Goal: Task Accomplishment & Management: Complete application form

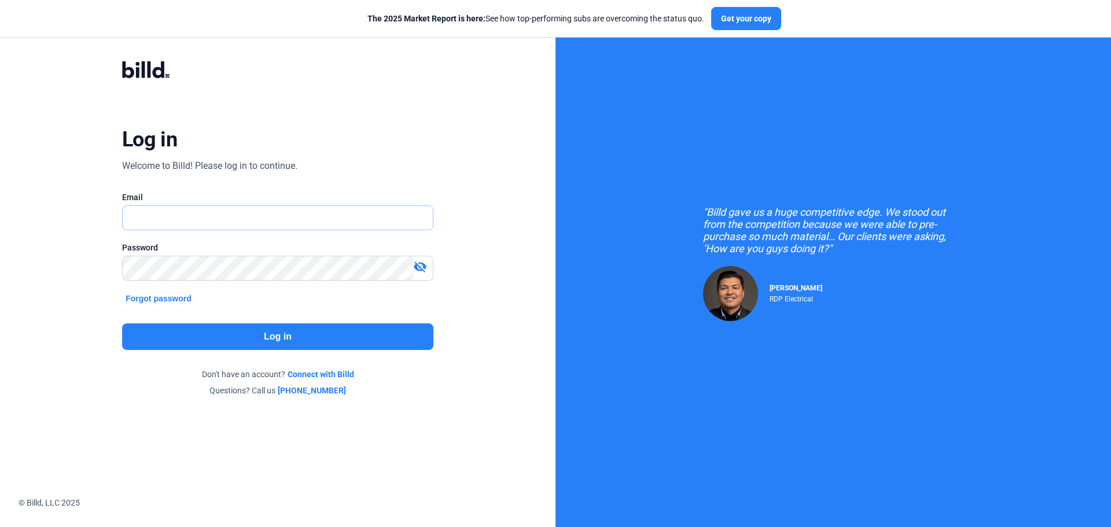
type input "[EMAIL_ADDRESS][DOMAIN_NAME]"
click at [341, 333] on button "Log in" at bounding box center [277, 337] width 311 height 27
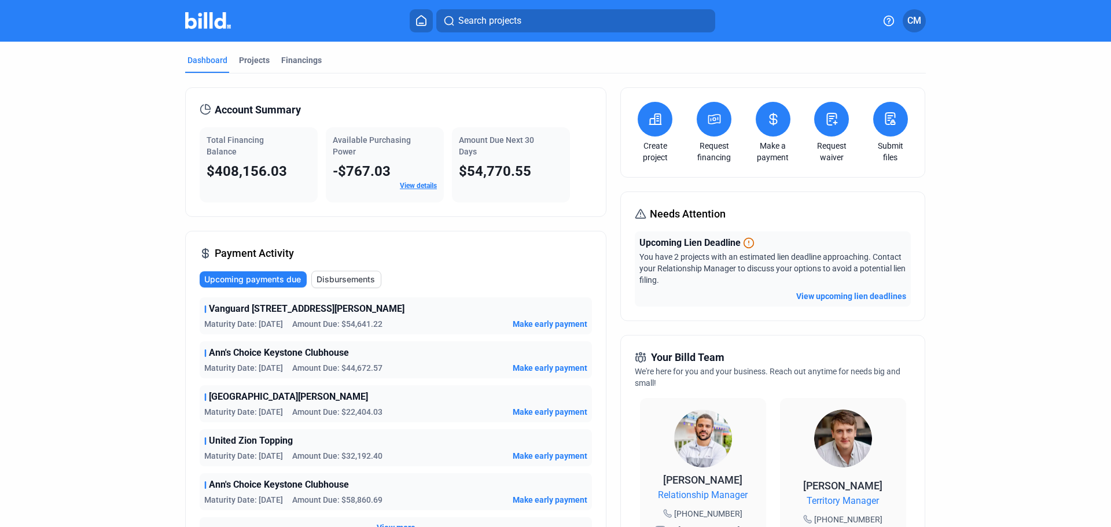
click at [832, 121] on icon at bounding box center [833, 119] width 10 height 12
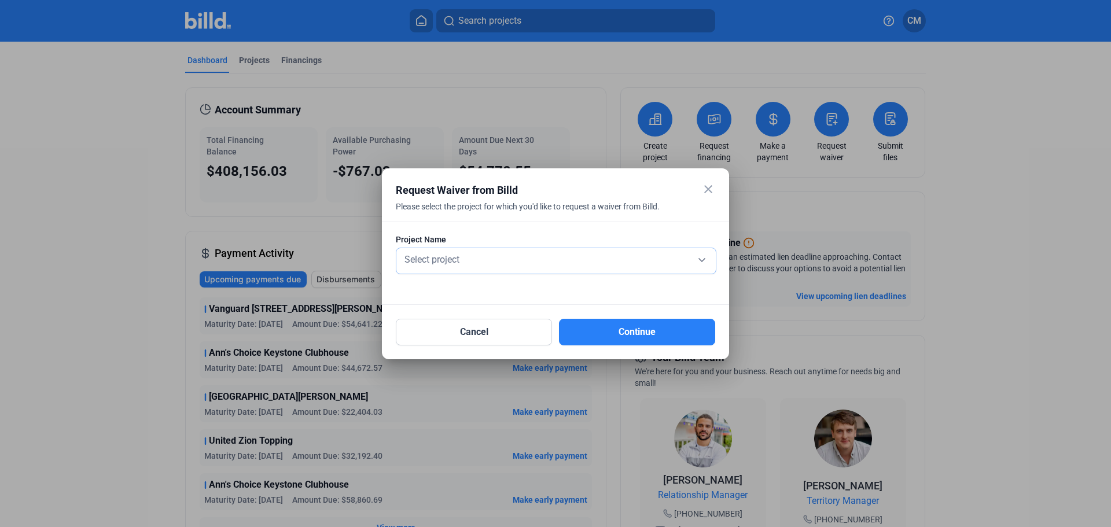
click at [453, 264] on span "Select project" at bounding box center [432, 259] width 55 height 11
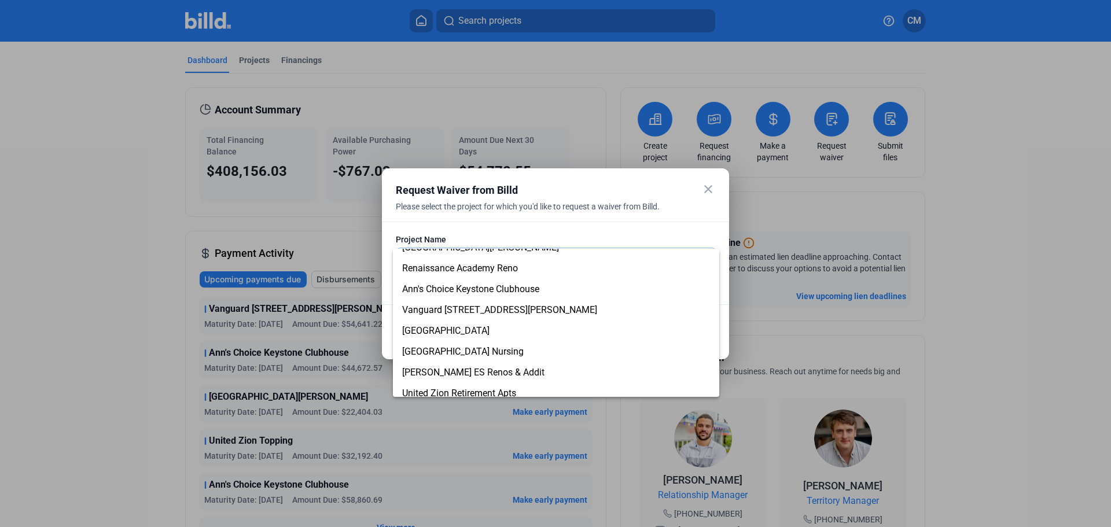
scroll to position [116, 0]
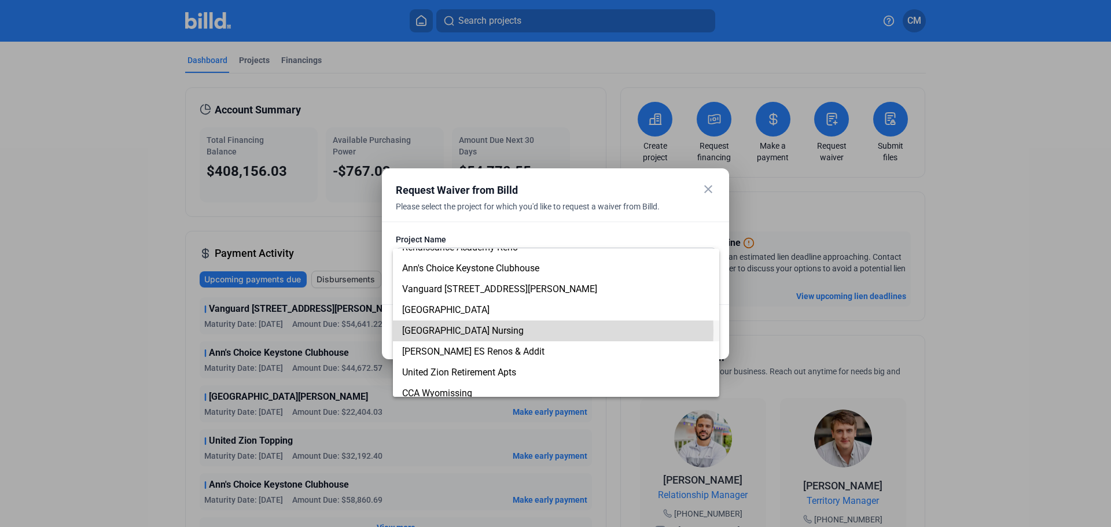
click at [465, 331] on span "[GEOGRAPHIC_DATA] Nursing" at bounding box center [463, 330] width 122 height 11
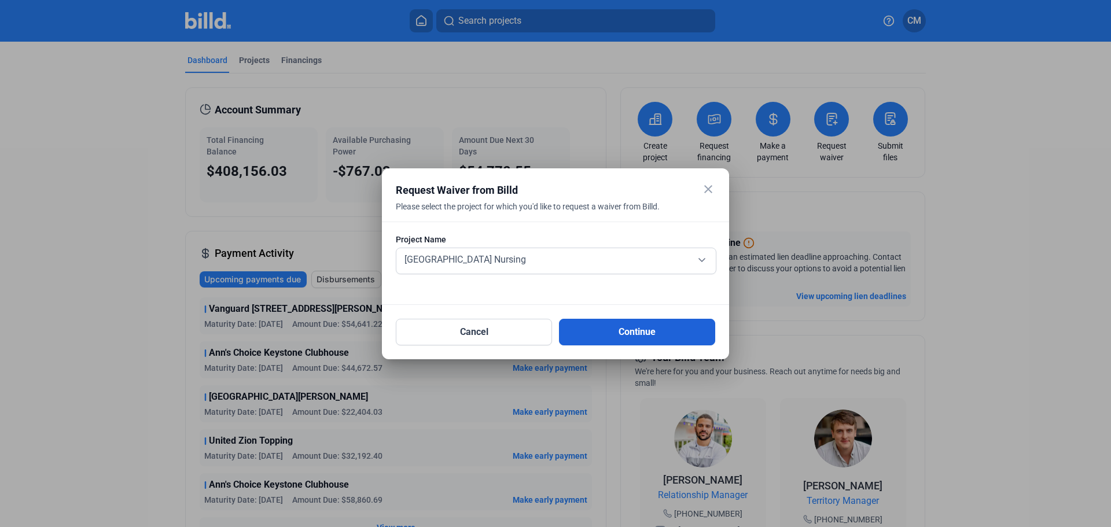
click at [616, 329] on button "Continue" at bounding box center [637, 332] width 156 height 27
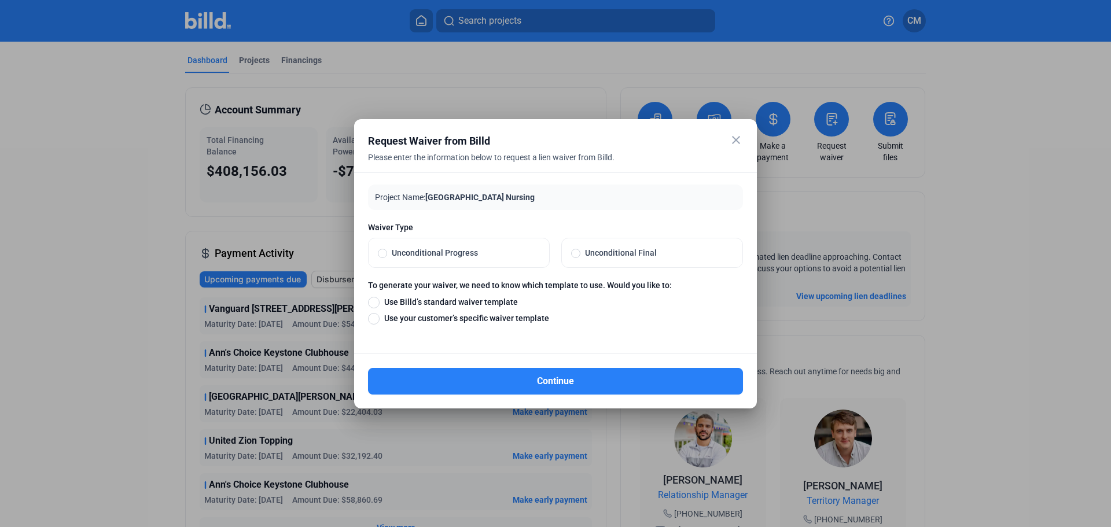
click at [574, 251] on span at bounding box center [575, 253] width 9 height 9
click at [574, 251] on input "Unconditional Final" at bounding box center [575, 253] width 9 height 10
radio input "true"
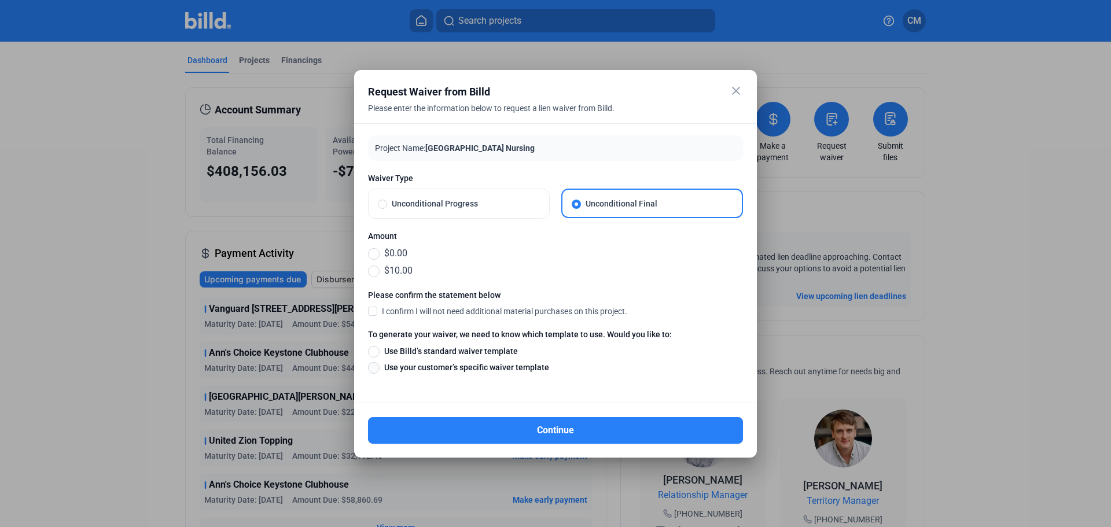
click at [374, 365] on span at bounding box center [374, 368] width 12 height 12
click at [374, 365] on input "Use your customer’s specific waiver template" at bounding box center [374, 367] width 12 height 13
radio input "true"
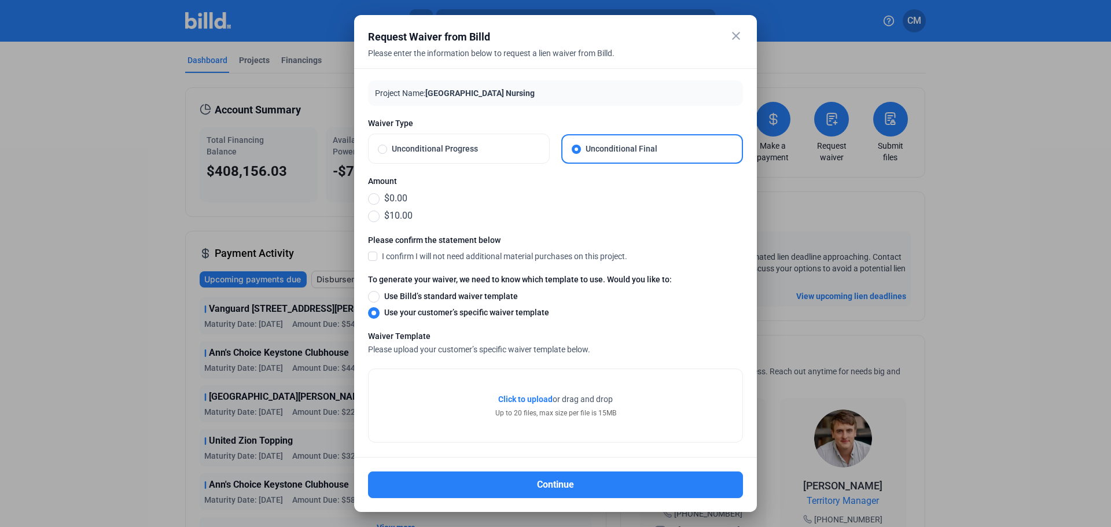
click at [524, 399] on span "Click to upload" at bounding box center [525, 399] width 54 height 9
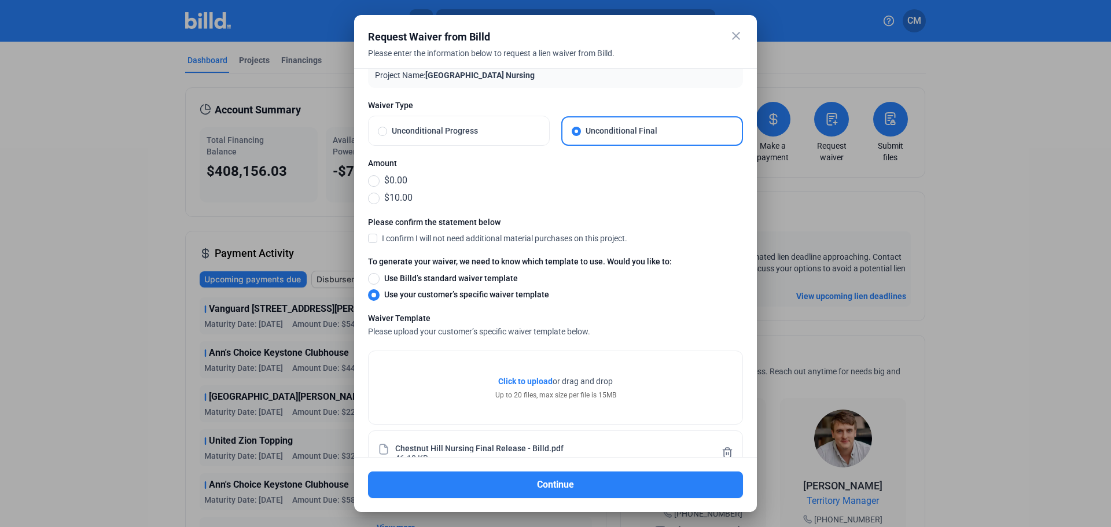
scroll to position [0, 0]
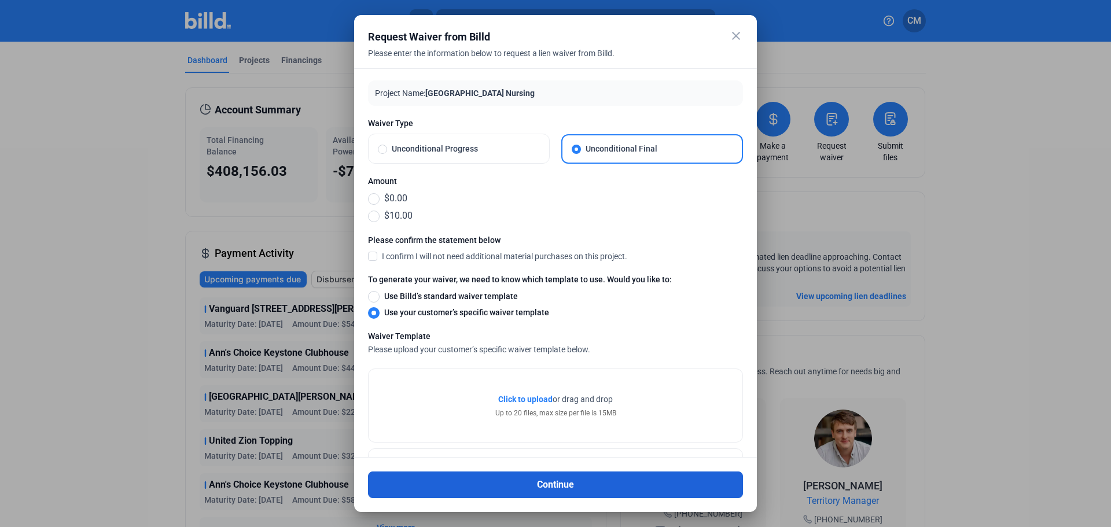
click at [566, 482] on button "Continue" at bounding box center [555, 485] width 375 height 27
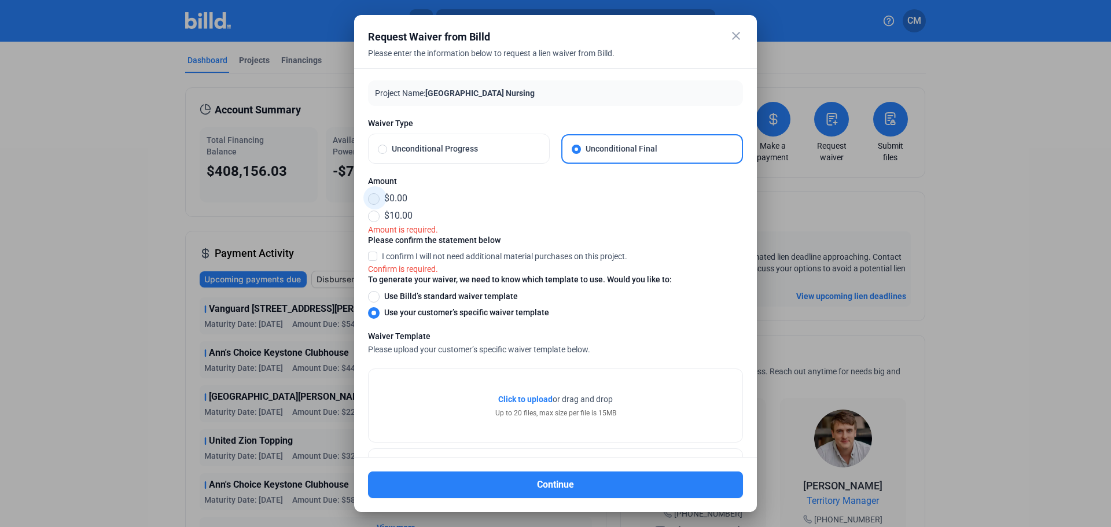
click at [373, 203] on span at bounding box center [374, 199] width 12 height 12
click at [373, 203] on input "$0.00" at bounding box center [374, 198] width 12 height 13
radio input "true"
click at [377, 256] on span at bounding box center [372, 256] width 9 height 10
click at [0, 0] on input "I confirm I will not need additional material purchases on this project." at bounding box center [0, 0] width 0 height 0
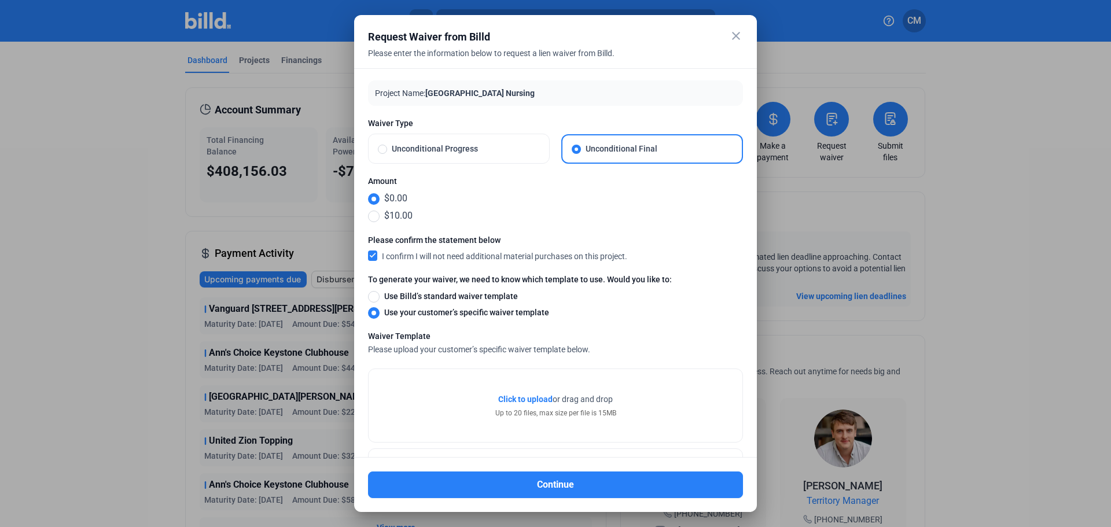
click at [413, 216] on span "$10.00" at bounding box center [396, 216] width 33 height 14
click at [380, 216] on input "$10.00" at bounding box center [374, 216] width 12 height 13
radio input "true"
click at [376, 200] on span at bounding box center [374, 199] width 12 height 12
click at [376, 200] on input "$0.00" at bounding box center [374, 198] width 12 height 13
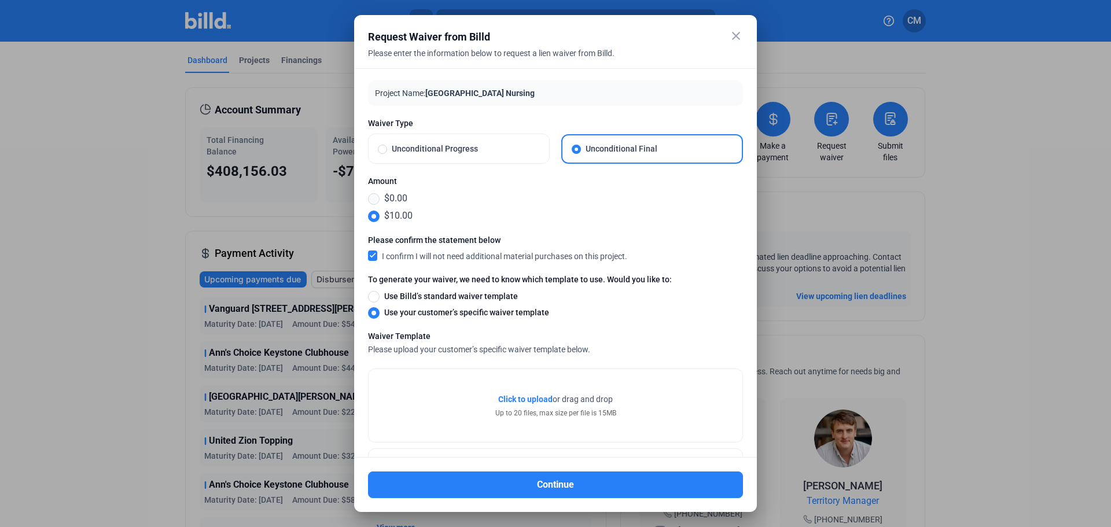
radio input "true"
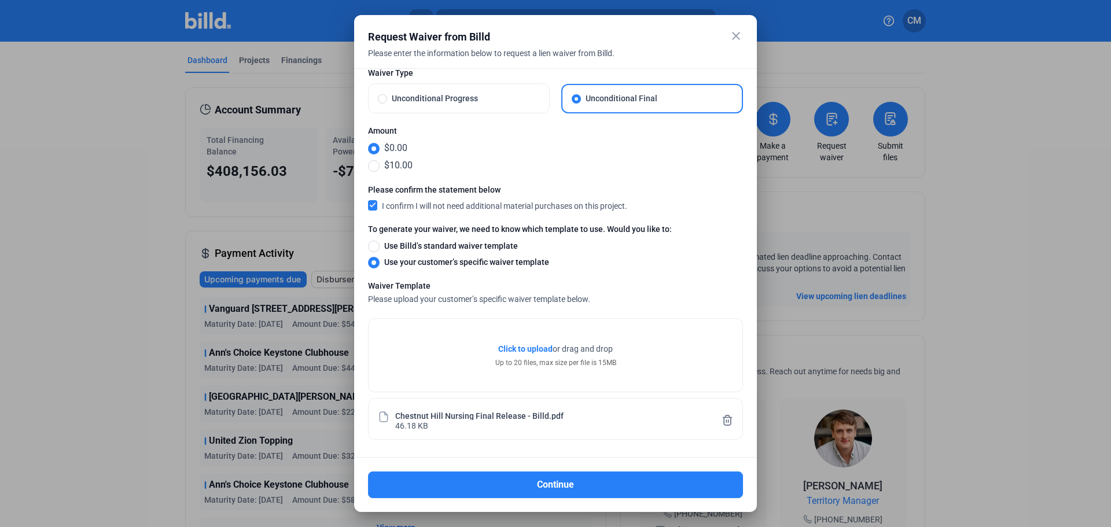
scroll to position [51, 0]
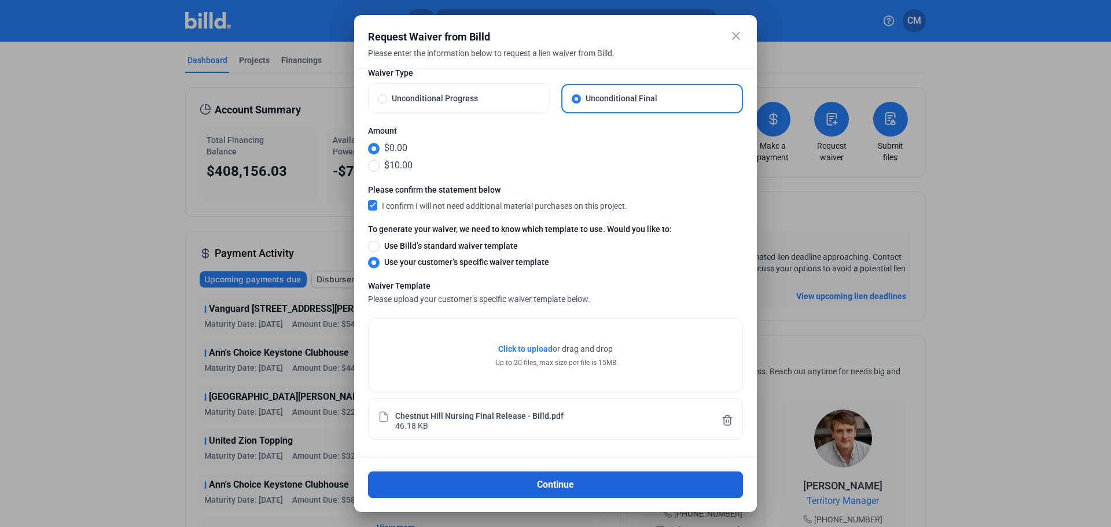
click at [535, 479] on button "Continue" at bounding box center [555, 485] width 375 height 27
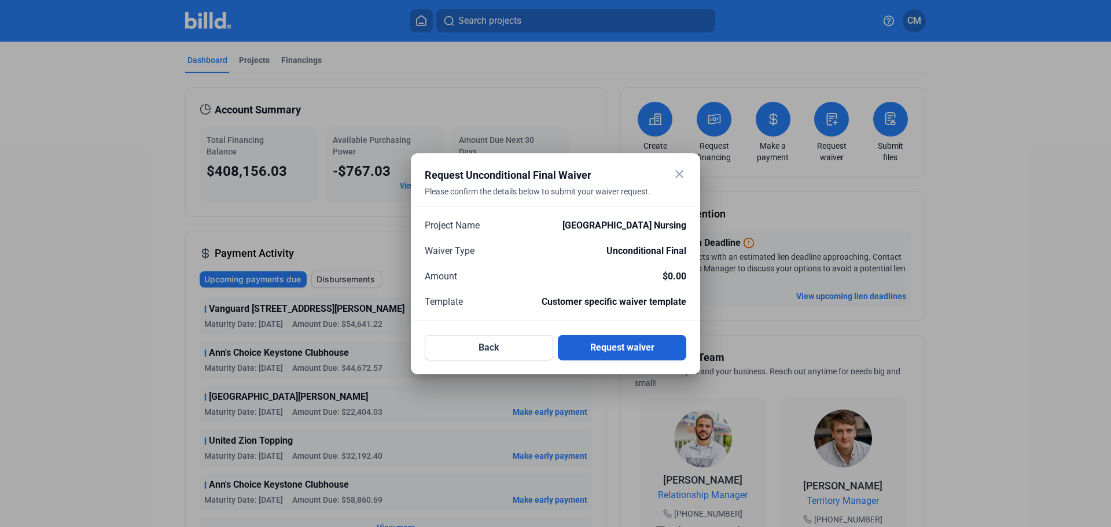
click at [602, 349] on button "Request waiver" at bounding box center [622, 347] width 128 height 25
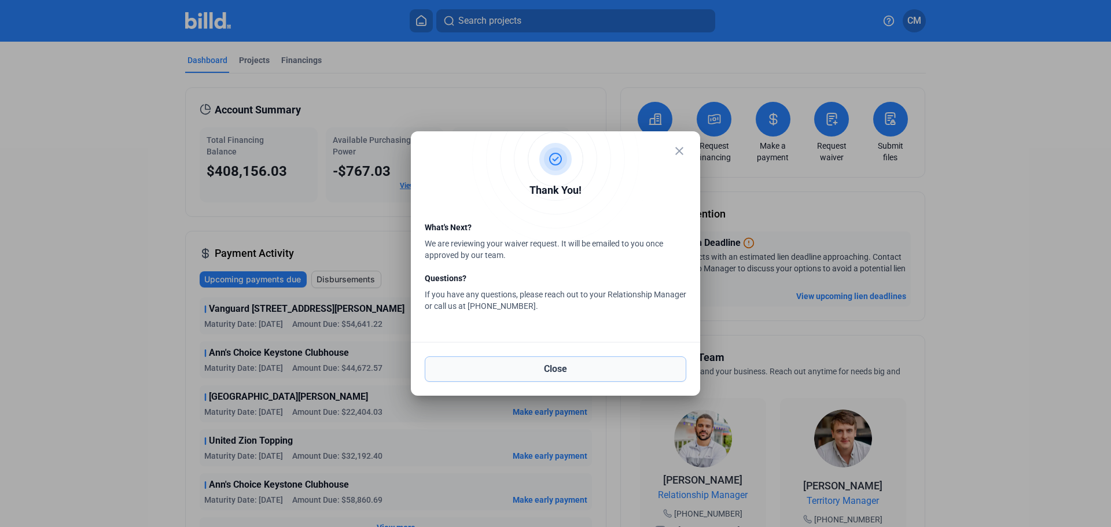
click at [550, 368] on button "Close" at bounding box center [556, 369] width 262 height 25
